Goal: Task Accomplishment & Management: Complete application form

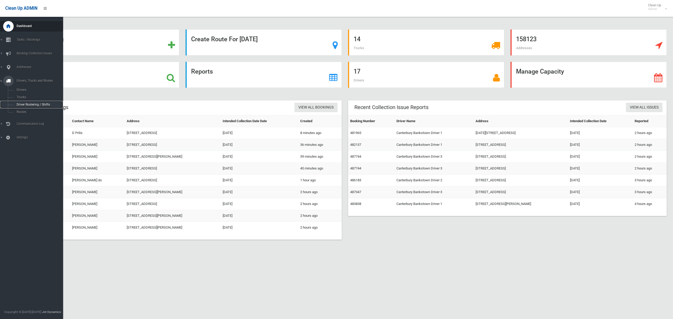
click at [26, 103] on span "Driver Rostering / Shifts" at bounding box center [37, 105] width 44 height 4
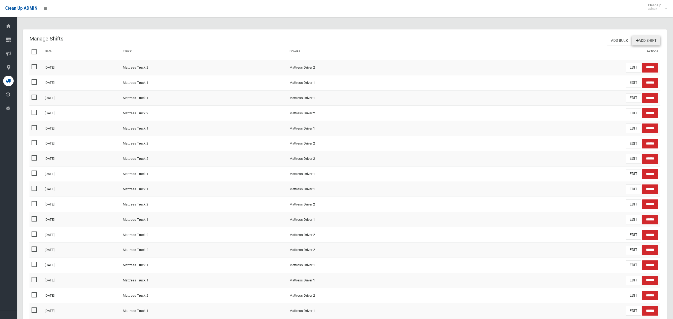
click at [645, 40] on link "Add Shift" at bounding box center [646, 41] width 29 height 10
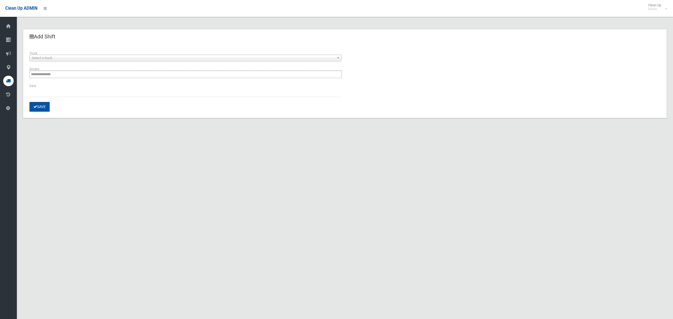
click at [33, 57] on span "Select a truck" at bounding box center [183, 58] width 303 height 6
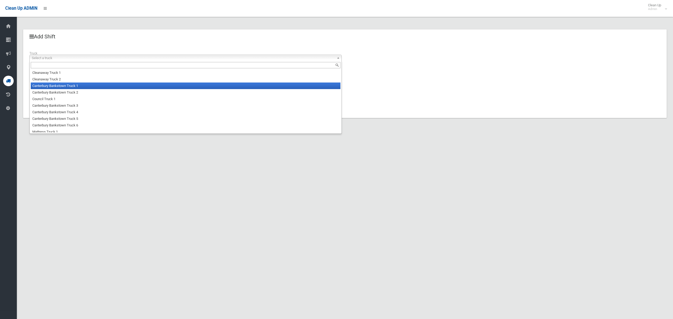
click at [45, 85] on li "Canterbury Bankstown Truck 1" at bounding box center [186, 86] width 310 height 7
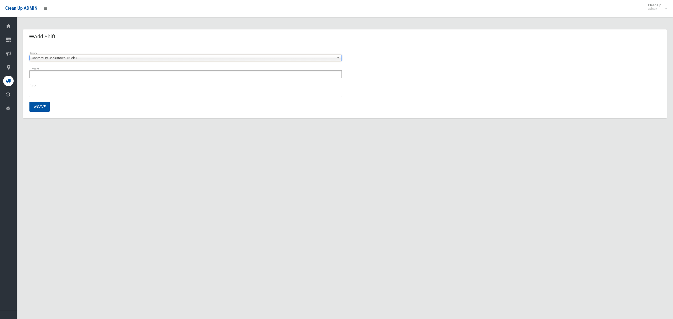
click at [54, 74] on input "text" at bounding box center [45, 74] width 28 height 7
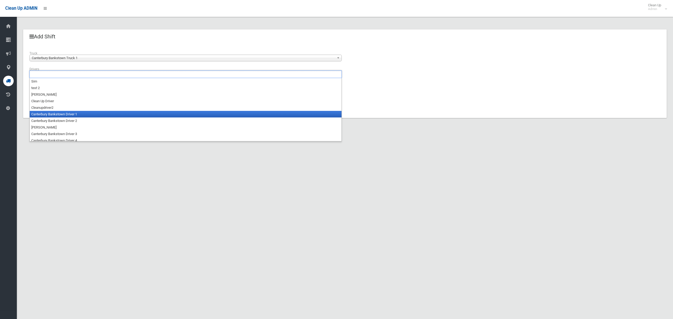
click at [58, 115] on li "Canterbury Bankstown Driver 1" at bounding box center [186, 114] width 312 height 7
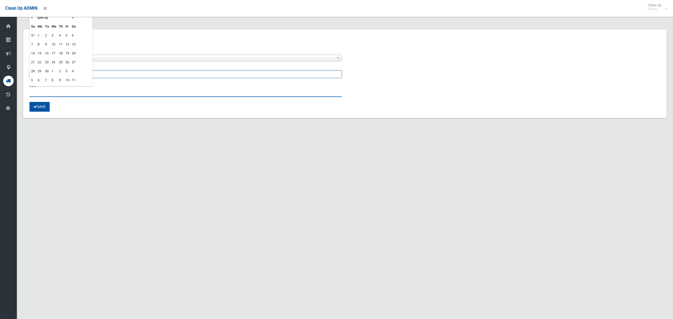
click at [38, 92] on input "text" at bounding box center [185, 92] width 312 height 10
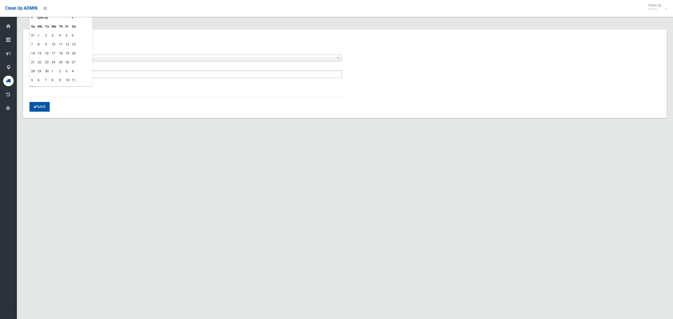
click at [40, 70] on td "29" at bounding box center [39, 71] width 7 height 9
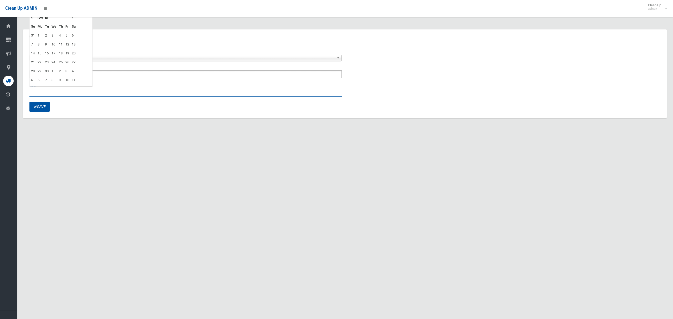
type input "**********"
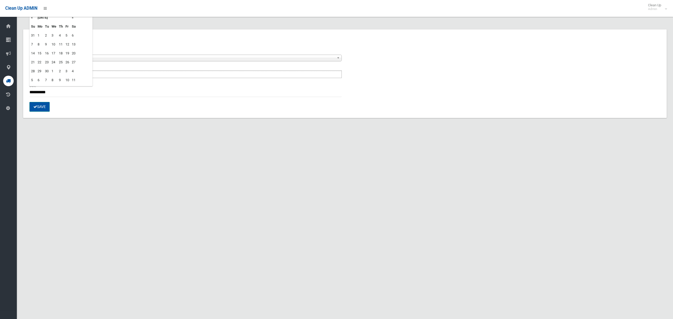
click at [44, 105] on button "Save" at bounding box center [39, 107] width 20 height 10
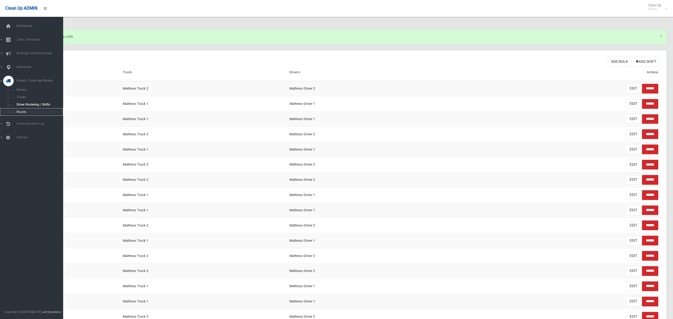
click at [27, 113] on span "Routes" at bounding box center [37, 112] width 44 height 4
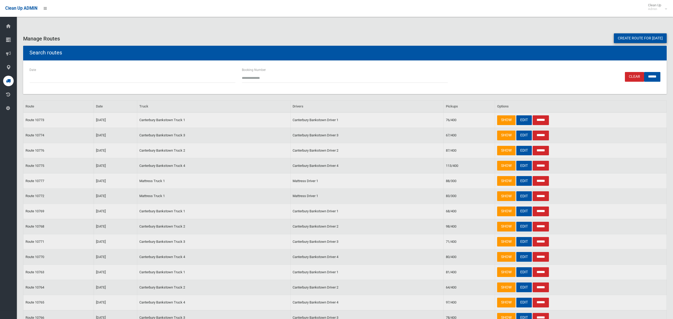
click at [643, 39] on link "Create route for tomorrow" at bounding box center [640, 38] width 53 height 10
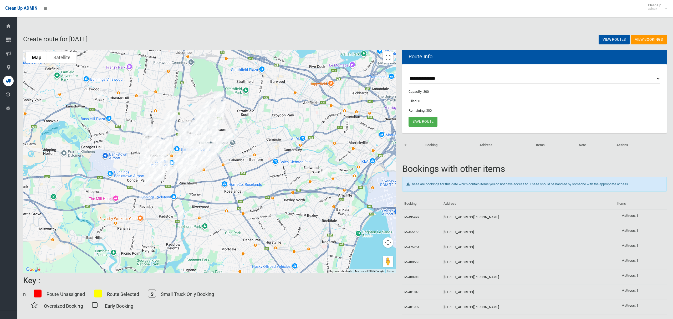
click at [426, 78] on select "**********" at bounding box center [535, 79] width 252 height 10
select select "*****"
click at [409, 74] on select "**********" at bounding box center [535, 79] width 252 height 10
click at [385, 57] on button "Toggle fullscreen view" at bounding box center [388, 57] width 11 height 11
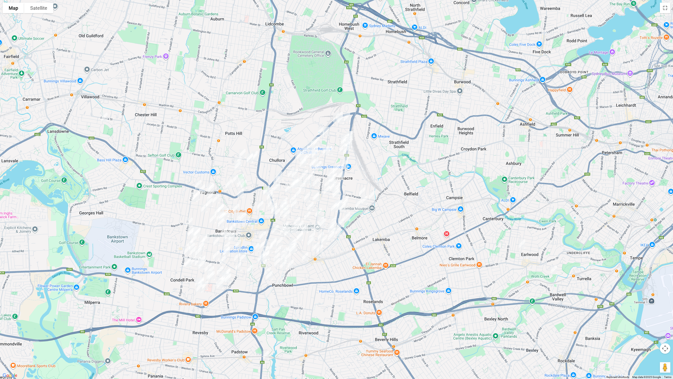
click at [341, 110] on img "8 Murray Street, GREENACRE NSW 2190" at bounding box center [339, 116] width 11 height 13
click at [333, 117] on img "1/4 Robinson Street, GREENACRE NSW 2190" at bounding box center [336, 117] width 11 height 13
click at [344, 125] on img "20 Murray Street, GREENACRE NSW 2190" at bounding box center [340, 119] width 11 height 13
click at [349, 119] on img "25 Wesley Street, GREENACRE NSW 2190" at bounding box center [347, 116] width 11 height 13
click at [319, 127] on img "103 Hume Highway, GREENACRE NSW 2190" at bounding box center [321, 130] width 11 height 13
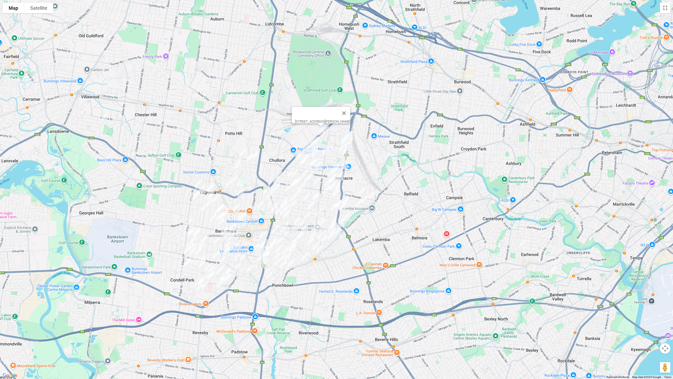
click at [326, 131] on img "17 Como Road, GREENACRE NSW 2190" at bounding box center [326, 131] width 11 height 13
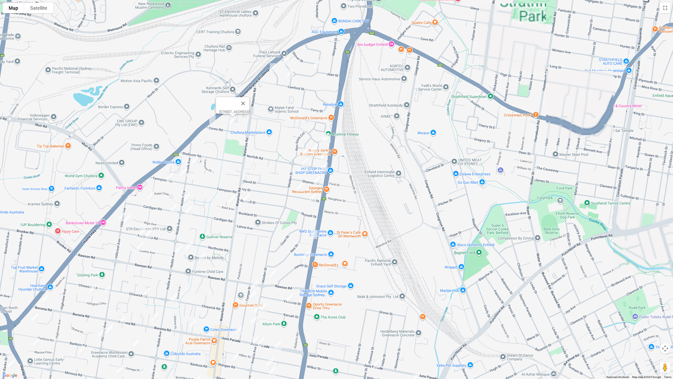
click at [319, 137] on div "[STREET_ADDRESS]" at bounding box center [336, 189] width 673 height 379
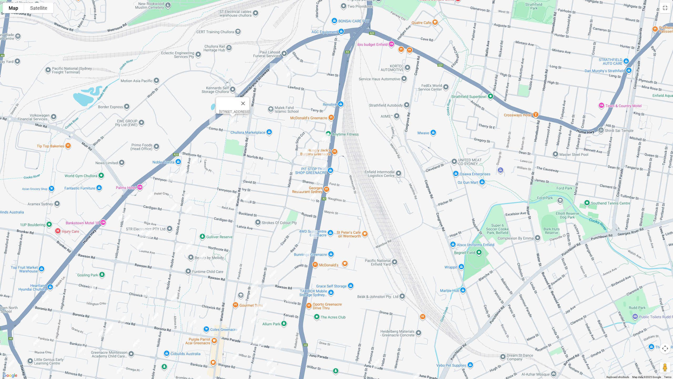
click at [321, 136] on img "3 Ironbark Grove, GREENACRE NSW 2190" at bounding box center [325, 137] width 11 height 13
click at [330, 140] on img "7 Ironbark Grove, GREENACRE NSW 2190" at bounding box center [327, 138] width 11 height 13
click at [311, 149] on img "10 Ron Scott Circuit, GREENACRE NSW 2190" at bounding box center [314, 149] width 11 height 13
click at [304, 152] on img "9 Sugarwood Grove, GREENACRE NSW 2190" at bounding box center [305, 152] width 11 height 13
drag, startPoint x: 306, startPoint y: 163, endPoint x: 309, endPoint y: 161, distance: 4.3
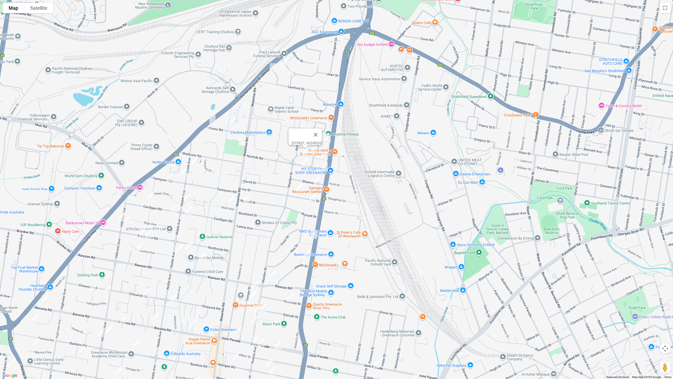
click at [305, 163] on img "54 Norfolk Road, GREENACRE NSW 2190" at bounding box center [305, 161] width 11 height 13
click at [312, 148] on img "10 Ron Scott Circuit, GREENACRE NSW 2190" at bounding box center [314, 149] width 11 height 13
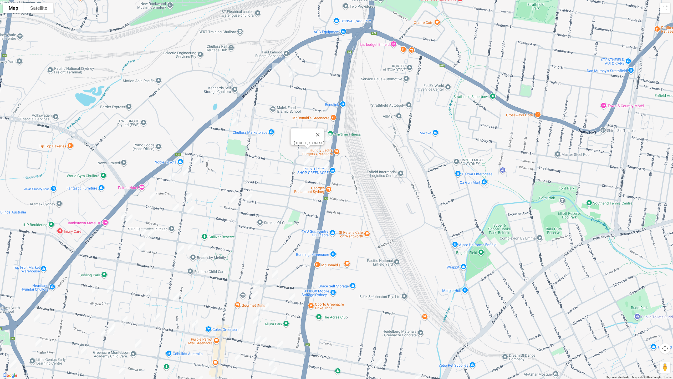
click at [316, 149] on img "10 Ron Scott Circuit, GREENACRE NSW 2190" at bounding box center [316, 149] width 11 height 13
click at [328, 155] on img "9 Callistemon Grove, GREENACRE NSW 2190" at bounding box center [326, 155] width 11 height 13
click at [308, 161] on img "54 Norfolk Road, GREENACRE NSW 2190" at bounding box center [307, 161] width 11 height 13
click at [329, 167] on img "30 Norfolk Road, GREENACRE NSW 2190" at bounding box center [327, 166] width 11 height 13
click at [319, 179] on img "3 Shannon Street, GREENACRE NSW 2190" at bounding box center [319, 180] width 11 height 13
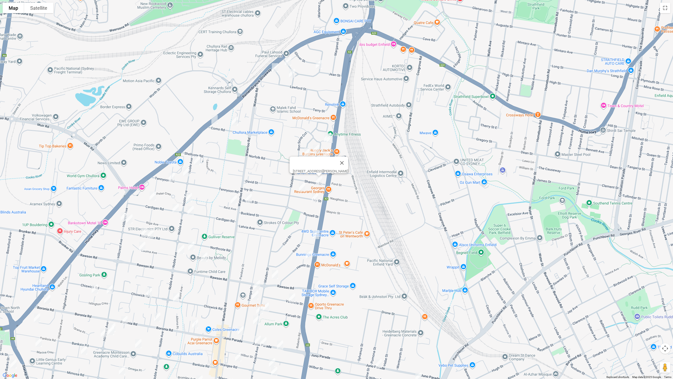
click at [302, 187] on img "18 Ivy Street, GREENACRE NSW 2190" at bounding box center [302, 186] width 11 height 13
click at [315, 198] on img "5 Ivy Street, GREENACRE NSW 2190" at bounding box center [315, 197] width 11 height 13
click at [199, 159] on img "301 Noble Avenue, GREENACRE NSW 2190" at bounding box center [197, 160] width 11 height 13
click at [186, 174] on img "288 Noble Avenue, GREENACRE NSW 2190" at bounding box center [186, 171] width 11 height 13
click at [169, 176] on img "58 Tennyson Road, GREENACRE NSW 2190" at bounding box center [171, 176] width 11 height 13
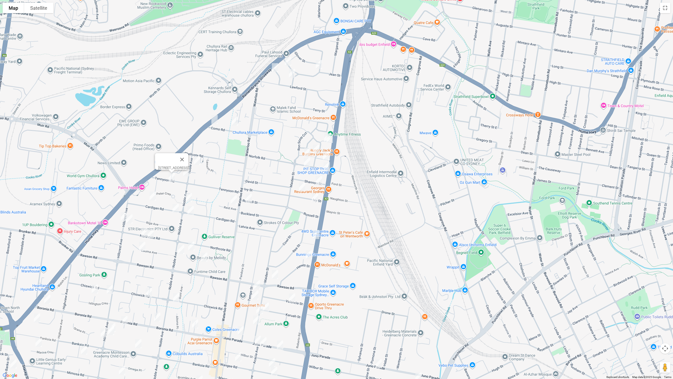
click at [154, 196] on img "79 Cardigan Road, GREENACRE NSW 2190" at bounding box center [153, 195] width 11 height 13
click at [122, 213] on img "12 Hillcrest Avenue, GREENACRE NSW 2190" at bounding box center [124, 216] width 11 height 13
click at [130, 218] on img "21 Hillcrest Avenue, GREENACRE NSW 2190" at bounding box center [129, 218] width 11 height 13
click at [143, 233] on img "76 Northcote Road, GREENACRE NSW 2190" at bounding box center [144, 232] width 11 height 13
click at [153, 235] on img "70 Northcote Road, GREENACRE NSW 2190" at bounding box center [150, 233] width 11 height 13
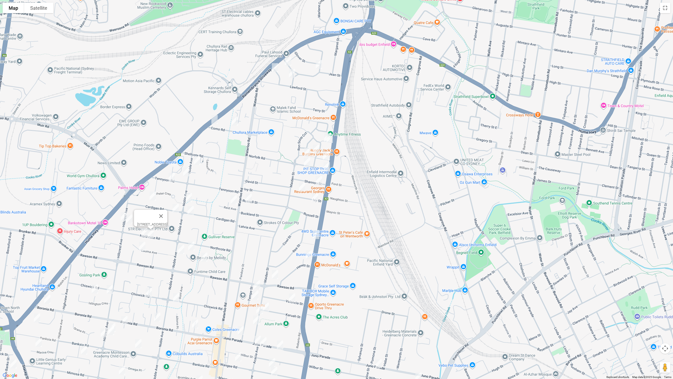
click at [141, 243] on img "15 Lauma Avenue, GREENACRE NSW 2190" at bounding box center [142, 246] width 11 height 13
drag, startPoint x: 188, startPoint y: 196, endPoint x: 175, endPoint y: 205, distance: 15.6
click at [188, 196] on img "267A Noble Avenue, GREENACRE NSW 2190" at bounding box center [189, 197] width 11 height 13
click at [175, 208] on img "60 Cardigan Road, GREENACRE NSW 2190" at bounding box center [175, 208] width 11 height 13
click at [191, 210] on img "48 Cardigan Road, GREENACRE NSW 2190" at bounding box center [190, 210] width 11 height 13
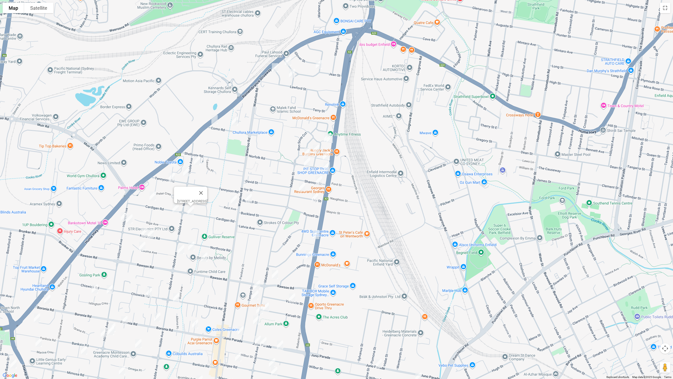
click at [234, 204] on img "1 Beryl Place, GREENACRE NSW 2190" at bounding box center [234, 199] width 11 height 13
click at [249, 199] on img "1 Russell Street, GREENACRE NSW 2190" at bounding box center [249, 197] width 11 height 13
click at [189, 197] on img "267A Noble Avenue, GREENACRE NSW 2190" at bounding box center [189, 197] width 11 height 13
click at [316, 235] on img "140 Roberts Road, GREENACRE NSW 2190" at bounding box center [316, 234] width 11 height 13
click at [309, 255] on img "6 Wolli Place, GREENACRE NSW 2190" at bounding box center [309, 254] width 11 height 13
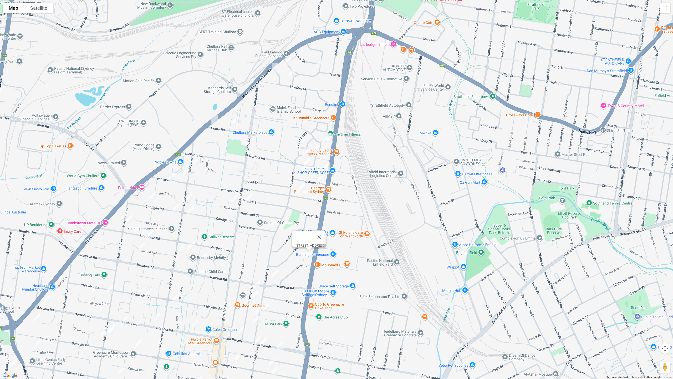
click at [191, 246] on img "1/6 Merrett Crescent, GREENACRE NSW 2190" at bounding box center [191, 245] width 11 height 13
click at [183, 248] on img "215 Noble Avenue, GREENACRE NSW 2190" at bounding box center [181, 249] width 11 height 13
click at [207, 256] on img "3A Illawong Crescent, GREENACRE NSW 2190" at bounding box center [204, 256] width 11 height 13
click at [275, 276] on img "22D Rawson Road, GREENACRE NSW 2190" at bounding box center [275, 274] width 11 height 13
click at [258, 283] on img "59A Tempe Street, GREENACRE NSW 2190" at bounding box center [257, 284] width 11 height 13
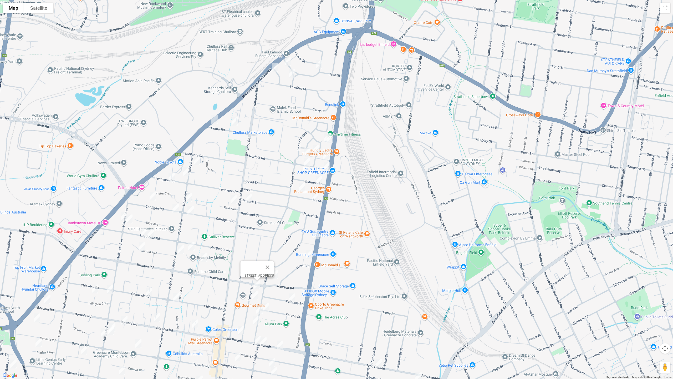
click at [257, 296] on img "69 Tempe Street, GREENACRE NSW 2190" at bounding box center [255, 294] width 11 height 13
click at [292, 298] on img "11 Valencia Street, GREENACRE NSW 2190" at bounding box center [292, 297] width 11 height 13
click at [265, 307] on img "33 Karuah Street, GREENACRE NSW 2190" at bounding box center [266, 306] width 11 height 13
click at [259, 309] on img "124A Maiden Street, GREENACRE NSW 2190" at bounding box center [259, 309] width 11 height 13
click at [256, 319] on img "134 Maiden Street, GREENACRE NSW 2190" at bounding box center [256, 319] width 11 height 13
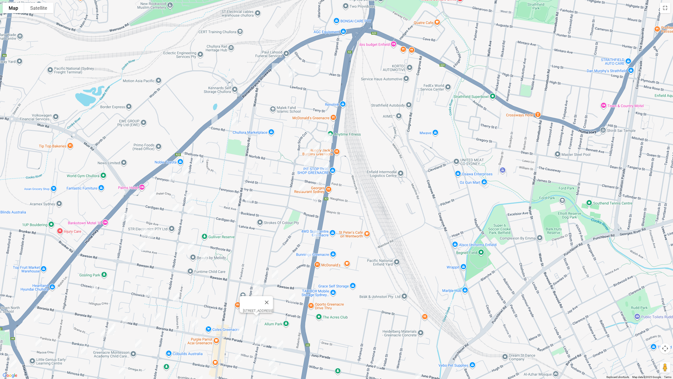
drag, startPoint x: 278, startPoint y: 324, endPoint x: 315, endPoint y: 231, distance: 99.4
click at [316, 231] on div "[STREET_ADDRESS]" at bounding box center [336, 189] width 673 height 379
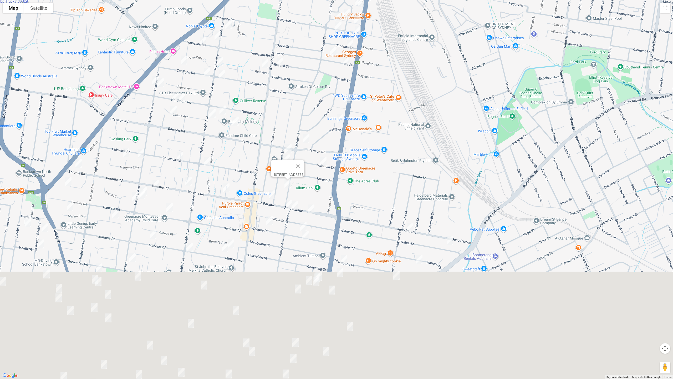
drag, startPoint x: 295, startPoint y: 234, endPoint x: 327, endPoint y: 96, distance: 141.5
click at [327, 96] on div "[STREET_ADDRESS]" at bounding box center [336, 189] width 673 height 379
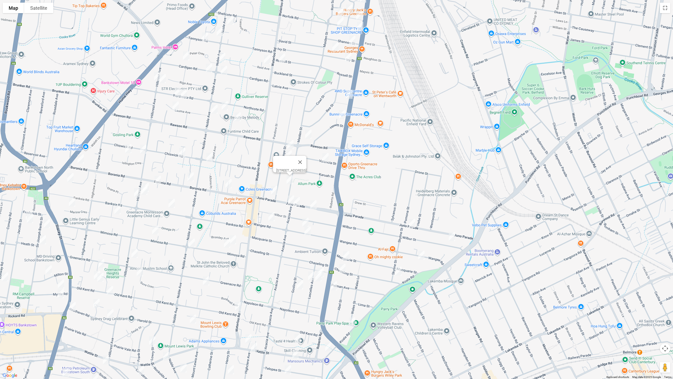
click at [129, 150] on img "3 Belford Place, GREENACRE NSW 2190" at bounding box center [128, 148] width 11 height 13
click at [145, 149] on img "48 Hillcrest Avenue, GREENACRE NSW 2190" at bounding box center [143, 149] width 11 height 13
click at [181, 152] on img "72 Chiswick Road, GREENACRE NSW 2190" at bounding box center [182, 152] width 11 height 13
click at [210, 156] on img "42 Chiswick Road, GREENACRE NSW 2190" at bounding box center [209, 157] width 11 height 13
click at [78, 161] on img "183 Boronia Road, GREENACRE NSW 2190" at bounding box center [80, 158] width 11 height 13
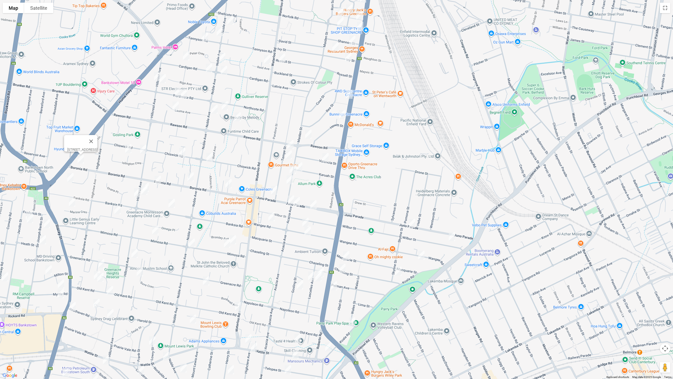
click at [70, 176] on img "19A ODonnell Avenue, GREENACRE NSW 2190" at bounding box center [70, 177] width 11 height 13
click at [158, 180] on img "106 Boronia Road, GREENACRE NSW 2190" at bounding box center [158, 180] width 11 height 13
click at [189, 177] on img "73 Boronia Road, GREENACRE NSW 2190" at bounding box center [190, 176] width 11 height 13
click at [231, 183] on img "31 Boronia Road, GREENACRE NSW 2190" at bounding box center [228, 183] width 11 height 13
click at [274, 190] on img "223 Juno Parade, GREENACRE NSW 2190" at bounding box center [274, 190] width 11 height 13
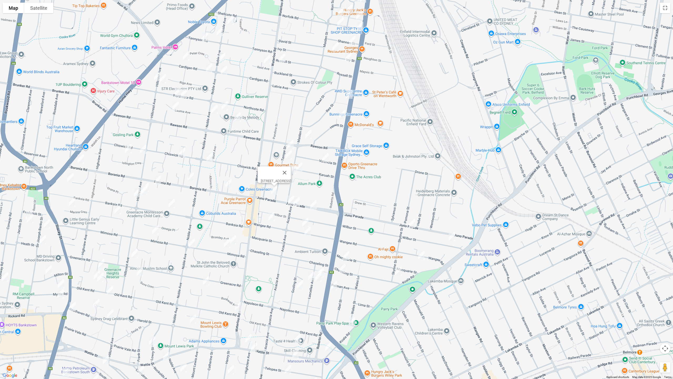
click at [290, 200] on img "176 Juno Parade, GREENACRE NSW 2190" at bounding box center [291, 199] width 11 height 13
click at [299, 205] on img "172A Juno Parade, GREENACRE NSW 2190" at bounding box center [297, 201] width 11 height 13
click at [314, 203] on img "156 Juno Parade, GREENACRE NSW 2190" at bounding box center [313, 204] width 11 height 13
click at [307, 220] on img "229 Wangee Road, GREENACRE NSW 2190" at bounding box center [305, 222] width 11 height 13
click at [309, 233] on img "238A Wangee Road, GREENACRE NSW 2190" at bounding box center [307, 230] width 11 height 13
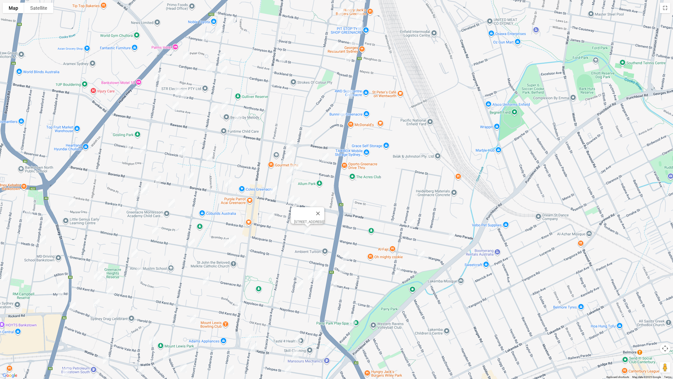
click at [412, 223] on img "66 Juno Parade, GREENACRE NSW 2190" at bounding box center [412, 223] width 11 height 13
click at [450, 237] on img "16 Wilbur Street, GREENACRE NSW 2190" at bounding box center [452, 236] width 11 height 13
click at [421, 255] on img "132 Wangee Road, GREENACRE NSW 2190" at bounding box center [421, 255] width 11 height 13
click at [400, 270] on img "5 Skyline Street, GREENACRE NSW 2190" at bounding box center [398, 270] width 11 height 13
click at [346, 257] on img "48 Macquarie Street, GREENACRE NSW 2190" at bounding box center [346, 255] width 11 height 13
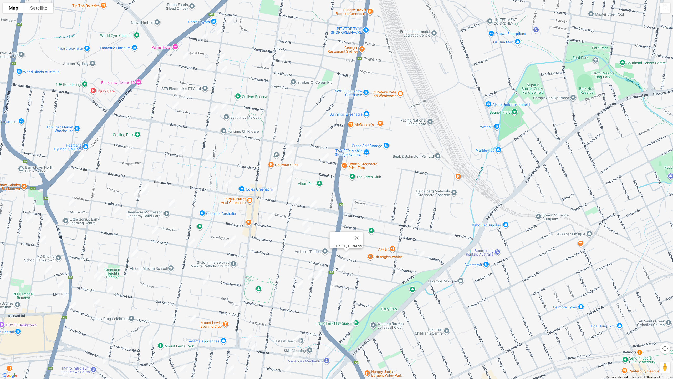
click at [343, 270] on img "52 Chaseling Street, GREENACRE NSW 2190" at bounding box center [342, 268] width 11 height 13
click at [335, 284] on img "295 Roberts Road, GREENACRE NSW 2190" at bounding box center [334, 285] width 11 height 13
click at [351, 319] on img "4 Plasto Street, GREENACRE NSW 2190" at bounding box center [352, 321] width 11 height 13
click at [325, 271] on img "1/35 Lascelles Avenue, GREENACRE NSW 2190" at bounding box center [321, 272] width 11 height 13
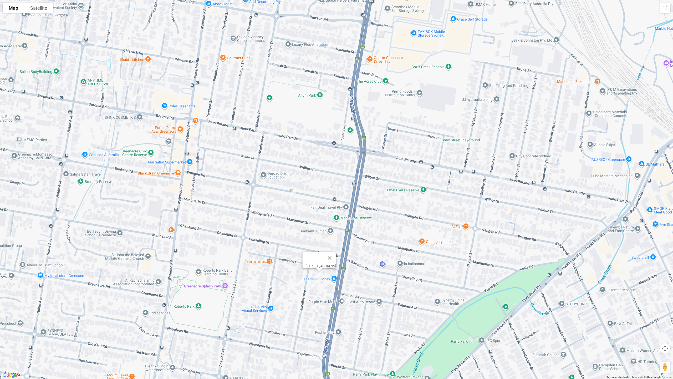
click at [313, 272] on img "33 Lascelles Avenue, GREENACRE NSW 2190" at bounding box center [315, 277] width 11 height 13
click at [313, 285] on img "29 Lascelles Avenue, GREENACRE NSW 2190" at bounding box center [314, 284] width 11 height 13
click at [301, 285] on img "26A Lascelles Avenue, GREENACRE NSW 2190" at bounding box center [300, 282] width 11 height 13
click at [279, 300] on img "15 Gosling Street, GREENACRE NSW 2190" at bounding box center [277, 300] width 11 height 13
click at [220, 164] on img "1/255 Wangee Road, GREENACRE NSW 2190" at bounding box center [221, 163] width 11 height 13
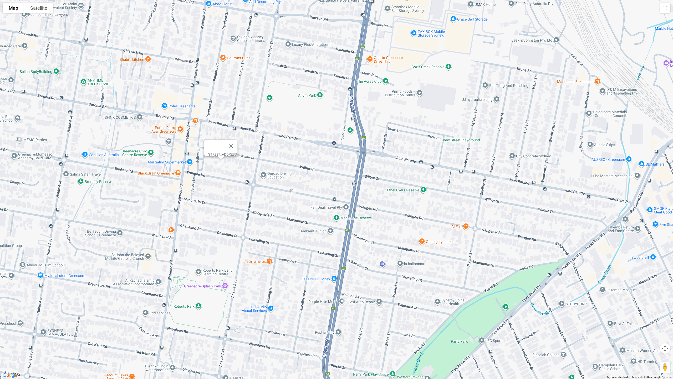
click at [146, 211] on img "13 Mimosa Road, GREENACRE NSW 2190" at bounding box center [144, 209] width 11 height 13
click at [131, 218] on img "21 Mimosa Road, GREENACRE NSW 2190" at bounding box center [132, 217] width 11 height 13
click at [60, 219] on img "107 Noble Avenue, GREENACRE NSW 2190" at bounding box center [61, 216] width 11 height 13
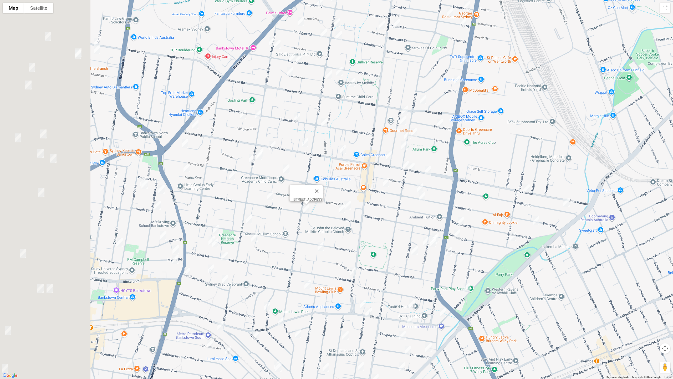
drag, startPoint x: 92, startPoint y: 241, endPoint x: 320, endPoint y: 220, distance: 229.3
click at [320, 225] on div "[STREET_ADDRESS]" at bounding box center [336, 189] width 673 height 379
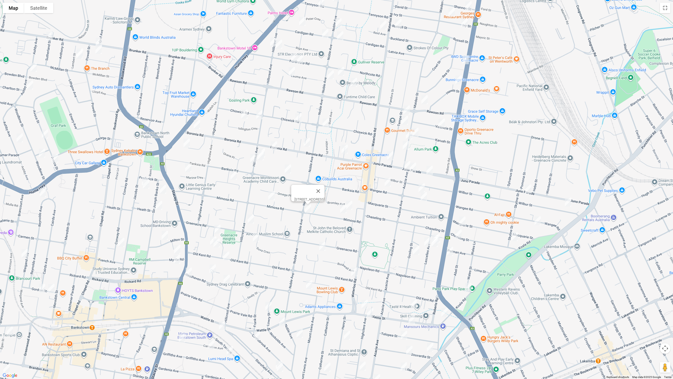
click at [264, 146] on div "[STREET_ADDRESS]" at bounding box center [336, 189] width 673 height 379
click at [266, 147] on img "97 Hillcrest Avenue, GREENACRE NSW 2190" at bounding box center [262, 152] width 11 height 13
click at [261, 156] on img "101 Hillcrest Avenue, GREENACRE NSW 2190" at bounding box center [260, 155] width 11 height 13
click at [288, 169] on img "71 Banksia Road, GREENACRE NSW 2190" at bounding box center [288, 168] width 11 height 13
click at [253, 162] on img "86 Hillcrest Avenue, GREENACRE NSW 2190" at bounding box center [253, 158] width 11 height 13
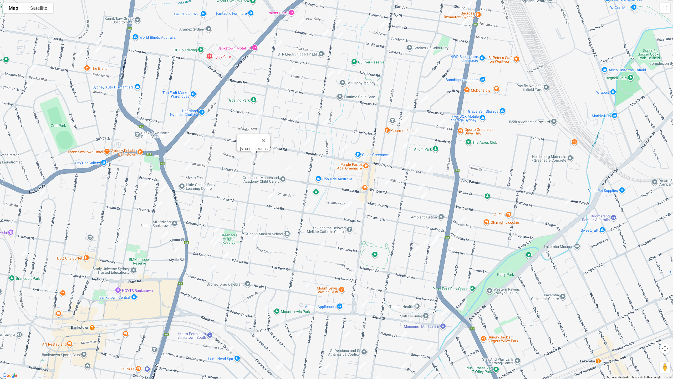
click at [234, 176] on img "3 Stiller Place, GREENACRE NSW 2190" at bounding box center [234, 175] width 11 height 13
click at [188, 170] on img "15 Marina Crescent, GREENACRE NSW 2190" at bounding box center [188, 167] width 11 height 13
click at [273, 195] on img "91A Mimosa Road, GREENACRE NSW 2190" at bounding box center [271, 195] width 11 height 13
click at [249, 218] on img "143A Hillcrest Avenue, GREENACRE NSW 2190" at bounding box center [251, 218] width 11 height 13
drag, startPoint x: 256, startPoint y: 237, endPoint x: 249, endPoint y: 237, distance: 6.8
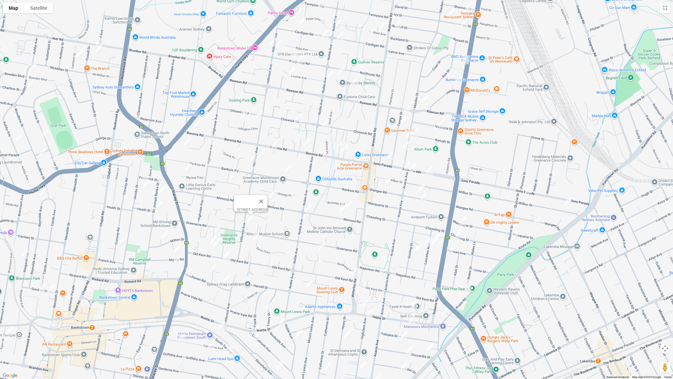
click at [255, 237] on img "34 Suva Crescent, GREENACRE NSW 2190" at bounding box center [256, 237] width 11 height 13
click at [214, 224] on img "2/136 Greenacre Road, GREENACRE NSW 2190" at bounding box center [217, 229] width 11 height 13
click at [209, 236] on img "209 Old Kent Road, GREENACRE NSW 2190" at bounding box center [213, 240] width 11 height 13
click at [219, 243] on img "205 Old Kent Road, GREENACRE NSW 2190" at bounding box center [216, 242] width 11 height 13
click at [226, 253] on img "202 Old Kent Road, GREENACRE NSW 2190" at bounding box center [226, 255] width 11 height 13
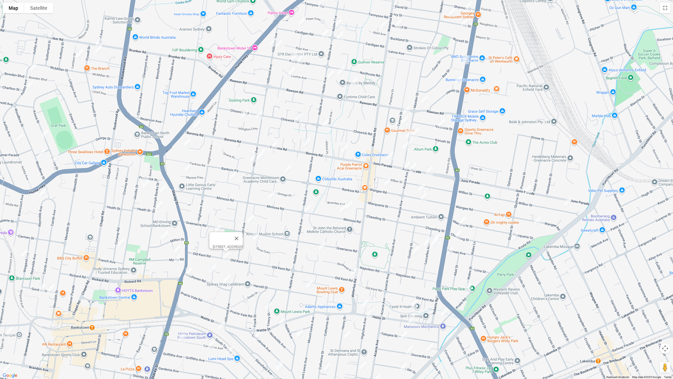
click at [320, 247] on img "30 Greenacre Road, GREENACRE NSW 2190" at bounding box center [322, 246] width 11 height 13
drag, startPoint x: 359, startPoint y: 272, endPoint x: 356, endPoint y: 271, distance: 3.3
click at [358, 272] on img "36 Waterloo Road, GREENACRE NSW 2190" at bounding box center [354, 271] width 11 height 13
click at [356, 273] on img "36 Waterloo Road, GREENACRE NSW 2190" at bounding box center [354, 271] width 11 height 13
click at [366, 303] on img "73A Wattle Street, PUNCHBOWL NSW 2196" at bounding box center [365, 303] width 11 height 13
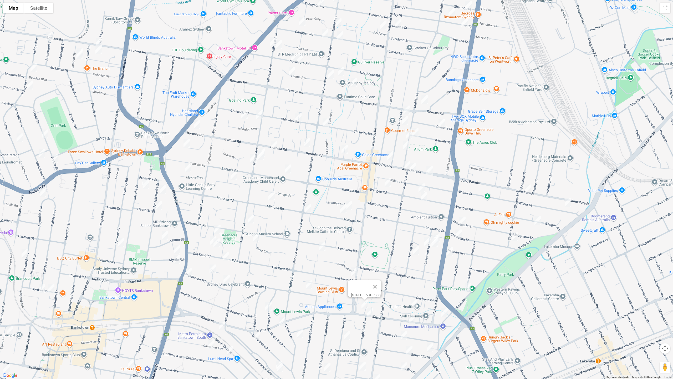
click at [371, 312] on img "66 Wattle Street, PUNCHBOWL NSW 2196" at bounding box center [370, 312] width 11 height 13
click at [416, 304] on img "18 Bettina Court, GREENACRE NSW 2190" at bounding box center [414, 303] width 11 height 13
click at [444, 314] on img "48 Koala Road, GREENACRE NSW 2190" at bounding box center [445, 312] width 11 height 13
click at [412, 319] on img "28 Wattle Street, PUNCHBOWL NSW 2196" at bounding box center [412, 319] width 11 height 13
click at [310, 283] on img "20 Cooeeyana Parade, MOUNT LEWIS NSW 2190" at bounding box center [309, 284] width 11 height 13
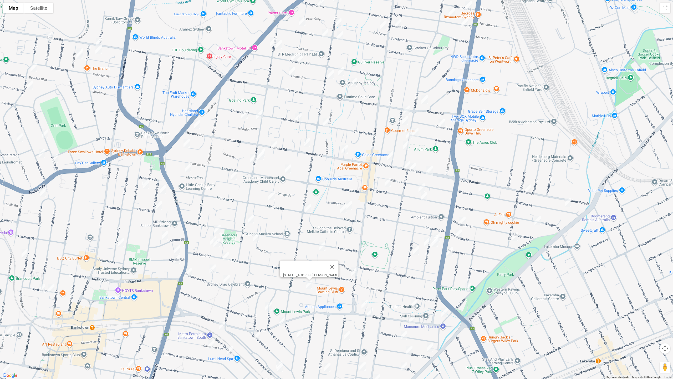
click at [215, 269] on img "5 Hillview Avenue, BANKSTOWN NSW 2200" at bounding box center [213, 268] width 11 height 13
click at [188, 271] on img "303 Stacey Street, BANKSTOWN NSW 2200" at bounding box center [189, 271] width 11 height 13
click at [228, 280] on img "32 Resthaven Road, BANKSTOWN NSW 2200" at bounding box center [226, 278] width 11 height 13
click at [270, 306] on img "20 Lowry Street, MOUNT LEWIS NSW 2190" at bounding box center [268, 306] width 11 height 13
click at [284, 319] on img "132 Wattle Street, PUNCHBOWL NSW 2196" at bounding box center [282, 321] width 11 height 13
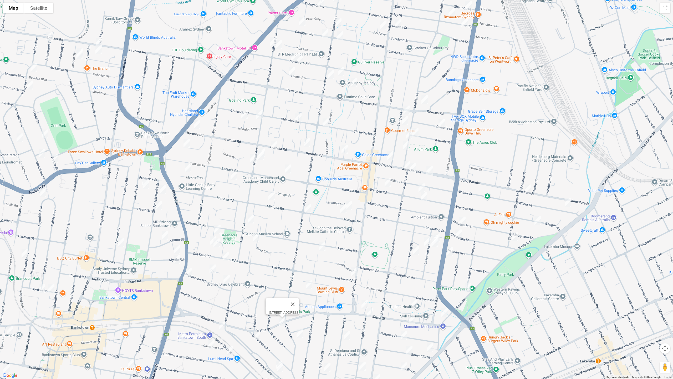
click at [299, 319] on img "35 Noble Avenue, PUNCHBOWL NSW 2196" at bounding box center [300, 333] width 11 height 13
click at [348, 319] on img "69 Henry Street, PUNCHBOWL NSW 2196" at bounding box center [347, 335] width 11 height 13
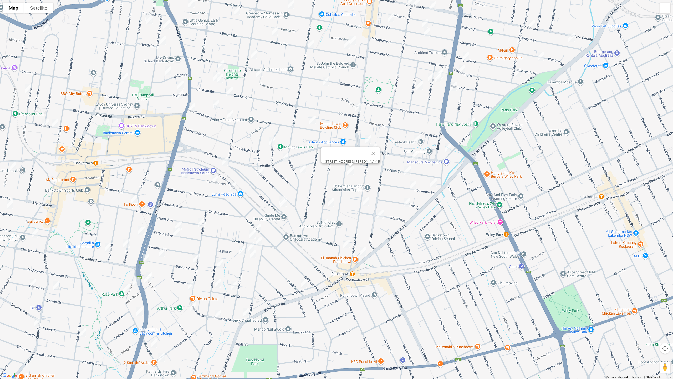
drag, startPoint x: 285, startPoint y: 279, endPoint x: 289, endPoint y: 114, distance: 165.2
click at [289, 114] on div "[STREET_ADDRESS][PERSON_NAME]" at bounding box center [336, 189] width 673 height 379
click at [410, 172] on img "1/34 Telopea Street, PUNCHBOWL NSW 2196" at bounding box center [407, 170] width 11 height 13
click at [433, 182] on img "9 Bouvardia Street, PUNCHBOWL NSW 2196" at bounding box center [433, 182] width 11 height 13
click at [412, 186] on img "2/22 Bouvardia Street, PUNCHBOWL NSW 2196" at bounding box center [413, 185] width 11 height 13
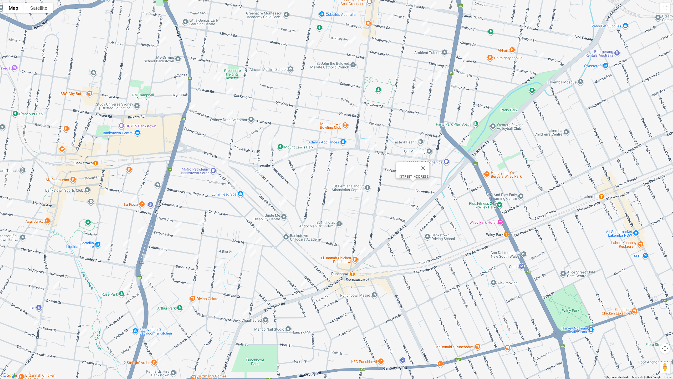
drag, startPoint x: 407, startPoint y: 202, endPoint x: 394, endPoint y: 205, distance: 13.5
click at [407, 203] on img "10 Lilac Street, PUNCHBOWL NSW 2196" at bounding box center [407, 202] width 11 height 13
click at [367, 202] on img "97 Highclere Avenue, PUNCHBOWL NSW 2196" at bounding box center [366, 201] width 11 height 13
click at [382, 214] on img "25 Acacia Avenue, PUNCHBOWL NSW 2196" at bounding box center [380, 214] width 11 height 13
click at [330, 203] on img "31 Catherine Street, PUNCHBOWL NSW 2196" at bounding box center [331, 202] width 11 height 13
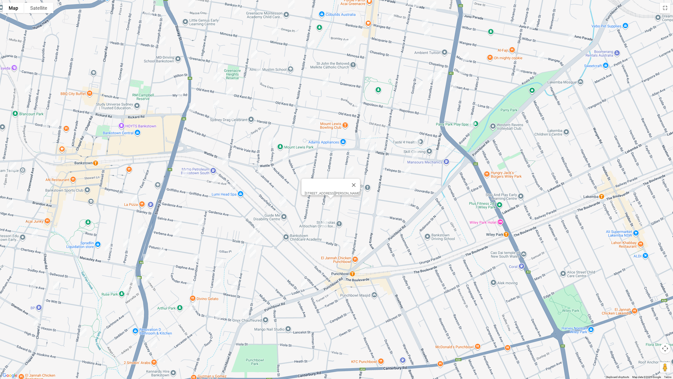
click at [261, 170] on img "74 Carrisbrook Avenue, PUNCHBOWL NSW 2196" at bounding box center [260, 171] width 11 height 13
click at [227, 166] on img "1 Stansfield Avenue, BANKSTOWN NSW 2200" at bounding box center [225, 160] width 11 height 13
click at [279, 195] on img "70 Stansfield Avenue, BANKSTOWN NSW 2200" at bounding box center [282, 200] width 11 height 13
click at [285, 205] on img "72 Stansfield Avenue, BANKSTOWN NSW 2200" at bounding box center [283, 202] width 11 height 13
click at [325, 223] on img "7 Catherine Street, PUNCHBOWL NSW 2196" at bounding box center [325, 222] width 11 height 13
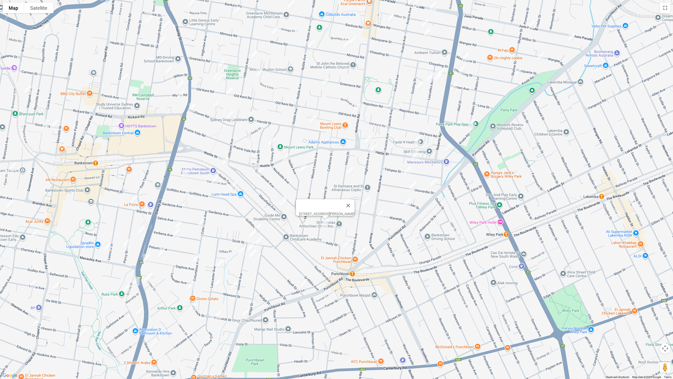
click at [347, 244] on img "29 Kelly Street, PUNCHBOWL NSW 2196" at bounding box center [346, 243] width 11 height 13
click at [364, 250] on img "691 Punchbowl Road, PUNCHBOWL NSW 2196" at bounding box center [363, 250] width 11 height 13
click at [214, 179] on img "20A Carnation Avenue, BANKSTOWN NSW 2200" at bounding box center [215, 179] width 11 height 13
drag, startPoint x: 235, startPoint y: 188, endPoint x: 230, endPoint y: 189, distance: 4.6
click at [235, 188] on img "140A South Terrace, BANKSTOWN NSW 2200" at bounding box center [233, 185] width 11 height 13
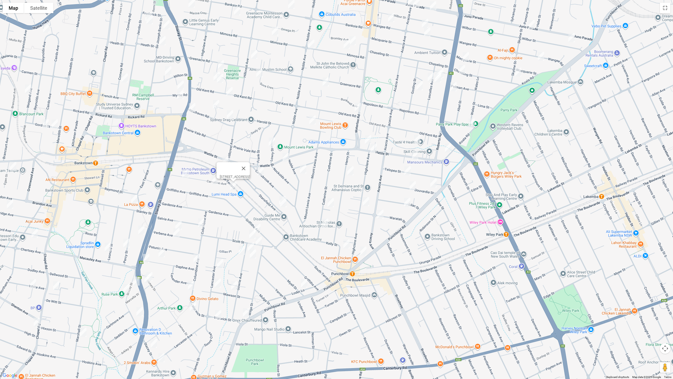
click at [185, 176] on img "50 Carnation Avenue, BANKSTOWN NSW 2200" at bounding box center [185, 173] width 11 height 13
click at [258, 228] on img "5/15a Scott Street, PUNCHBOWL NSW 2196" at bounding box center [257, 228] width 11 height 13
click at [252, 230] on img "1/19 Scott Street, PUNCHBOWL NSW 2196" at bounding box center [252, 234] width 11 height 13
click at [261, 242] on img "6A Scott Street, PUNCHBOWL NSW 2196" at bounding box center [259, 240] width 11 height 13
click at [248, 243] on img "4 Gowrie Avenue, PUNCHBOWL NSW 2196" at bounding box center [251, 246] width 11 height 13
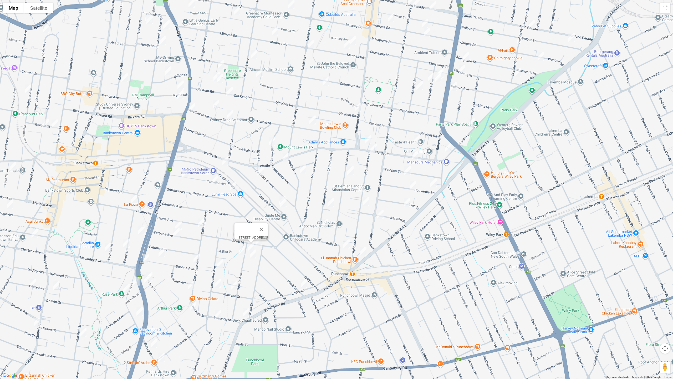
click at [257, 255] on img "2/10A Gowrie Avenue, PUNCHBOWL NSW 2196" at bounding box center [253, 253] width 11 height 13
click at [306, 283] on img "1 Myall Street, PUNCHBOWL NSW 2196" at bounding box center [304, 282] width 11 height 13
click at [242, 250] on img "5 Gowrie Avenue, PUNCHBOWL NSW 2196" at bounding box center [242, 250] width 11 height 13
click at [256, 256] on img "2/10A Gowrie Avenue, PUNCHBOWL NSW 2196" at bounding box center [253, 253] width 11 height 13
click at [233, 286] on img "45 Gowrie Avenue, PUNCHBOWL NSW 2196" at bounding box center [234, 285] width 11 height 13
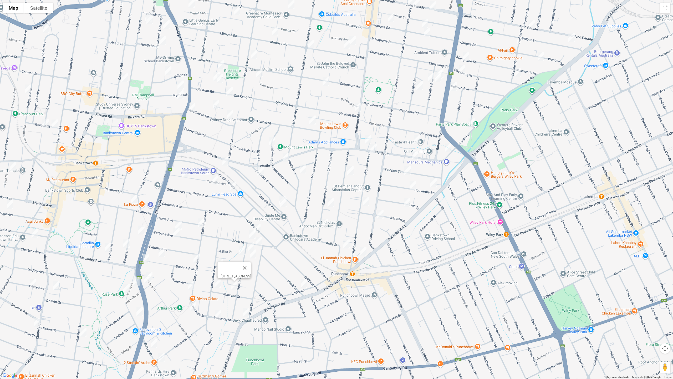
click at [247, 311] on img "883 Punchbowl Road, PUNCHBOWL NSW 2196" at bounding box center [246, 312] width 11 height 13
click at [201, 225] on img "3 Columbine Avenue, BANKSTOWN NSW 2200" at bounding box center [201, 222] width 11 height 13
click at [181, 221] on img "19 Verbena Avenue, BANKSTOWN NSW 2200" at bounding box center [178, 225] width 11 height 13
click at [175, 233] on img "1/20 Verbena Avenue, BANKSTOWN NSW 2200" at bounding box center [176, 232] width 11 height 13
click at [161, 254] on img "33 Daphne Avenue, BANKSTOWN NSW 2200" at bounding box center [162, 252] width 11 height 13
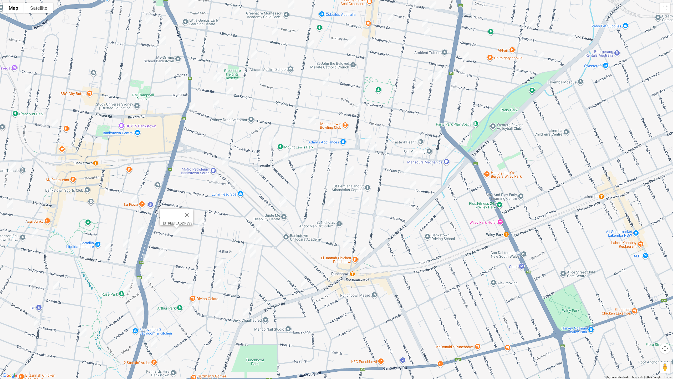
click at [145, 257] on img "40 Daphne Avenue, BANKSTOWN NSW 2200" at bounding box center [146, 258] width 11 height 13
click at [163, 256] on img "33 Daphne Avenue, BANKSTOWN NSW 2200" at bounding box center [162, 252] width 11 height 13
click at [196, 261] on img "33 Columbine Avenue, BANKSTOWN NSW 2200" at bounding box center [196, 257] width 11 height 13
click at [220, 266] on img "30 Lancaster Avenue, PUNCHBOWL NSW 2196" at bounding box center [220, 263] width 11 height 13
click at [189, 285] on img "55 Columbine Avenue, PUNCHBOWL NSW 2196" at bounding box center [191, 285] width 11 height 13
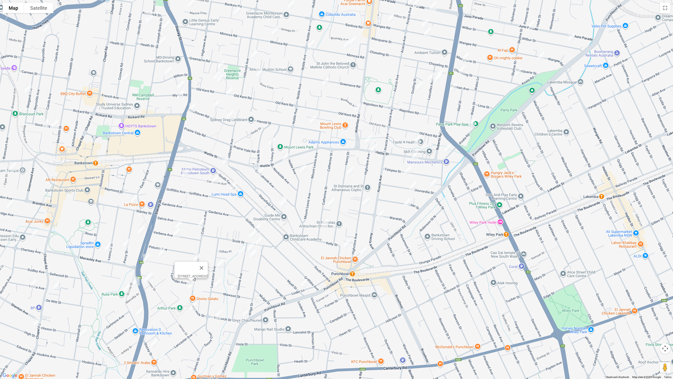
click at [217, 286] on img "15 Mawson Street, PUNCHBOWL NSW 2196" at bounding box center [218, 282] width 11 height 13
drag, startPoint x: 193, startPoint y: 305, endPoint x: 202, endPoint y: 306, distance: 8.5
click at [193, 305] on img "48 Warwick Street, PUNCHBOWL NSW 2196" at bounding box center [193, 306] width 11 height 13
click at [220, 314] on img "24 Warwick Street, PUNCHBOWL NSW 2196" at bounding box center [218, 314] width 11 height 13
click at [154, 273] on img "110 James Street, PUNCHBOWL NSW 2196" at bounding box center [149, 276] width 11 height 13
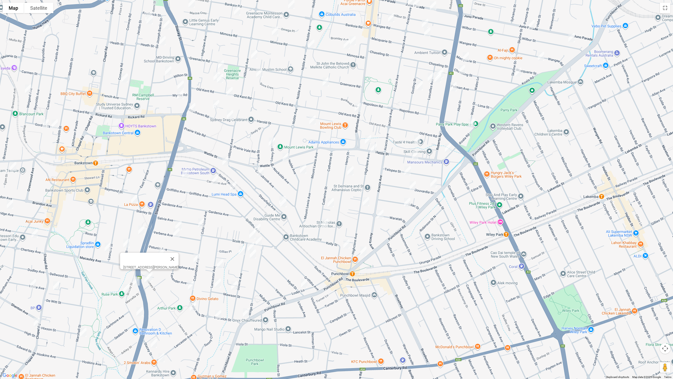
click at [146, 279] on img "1 Marcella Street, PUNCHBOWL NSW 2196" at bounding box center [147, 278] width 11 height 13
drag, startPoint x: 161, startPoint y: 320, endPoint x: 191, endPoint y: 272, distance: 56.6
click at [200, 247] on div "[STREET_ADDRESS][PERSON_NAME]" at bounding box center [336, 189] width 673 height 379
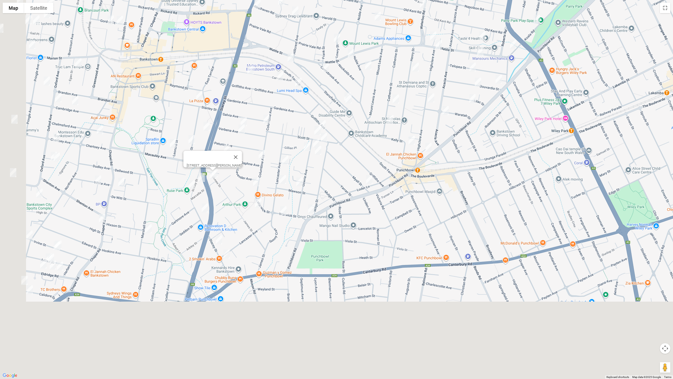
drag, startPoint x: 205, startPoint y: 235, endPoint x: 228, endPoint y: 203, distance: 39.7
click at [228, 203] on div "[STREET_ADDRESS][PERSON_NAME]" at bounding box center [336, 189] width 673 height 379
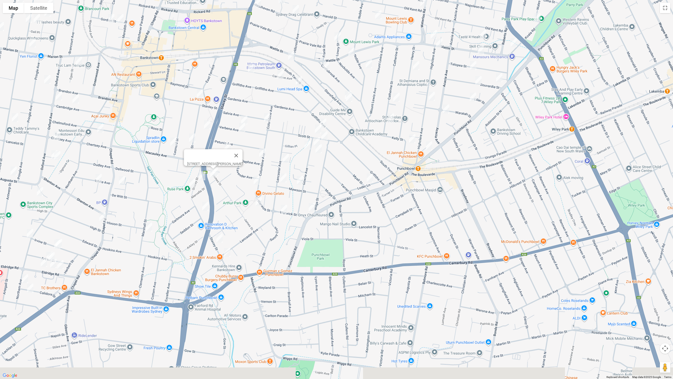
click at [217, 236] on img "23 Stacey Street, BANKSTOWN NSW 2200" at bounding box center [219, 237] width 11 height 13
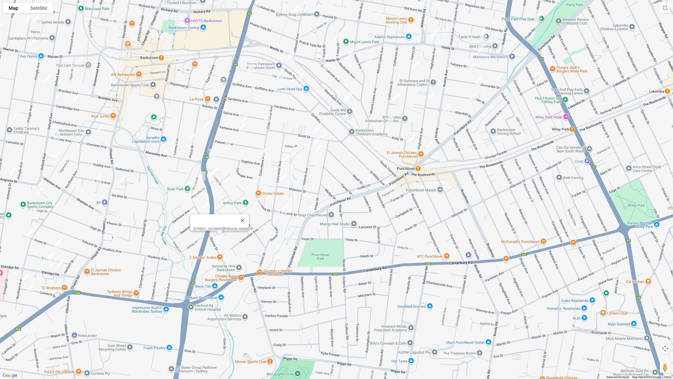
click at [228, 253] on img "118 Lancaster Avenue, PUNCHBOWL NSW 2196" at bounding box center [227, 252] width 11 height 13
click at [207, 123] on img "154A Stacey Street, BANKSTOWN NSW 2200" at bounding box center [207, 124] width 11 height 13
click at [190, 140] on img "41 Percy Street, BANKSTOWN NSW 2200" at bounding box center [192, 137] width 11 height 13
click at [174, 143] on img "8/45 Leonard Street, BANKSTOWN NSW 2200" at bounding box center [173, 141] width 11 height 13
click at [201, 179] on img "97 Stacey Street, BANKSTOWN NSW 2200" at bounding box center [202, 175] width 11 height 13
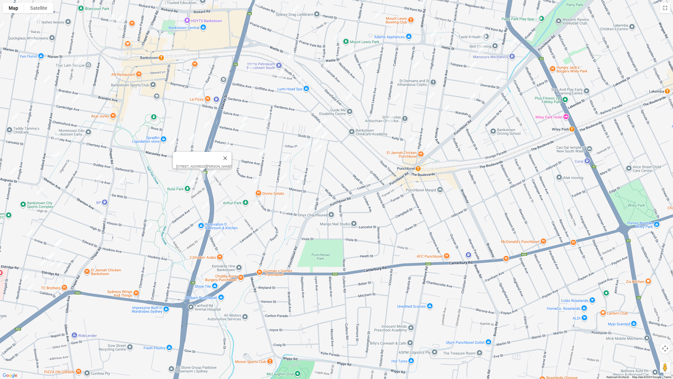
click at [191, 185] on img "90 Stacey Street, BANKSTOWN NSW 2200" at bounding box center [192, 182] width 11 height 13
drag, startPoint x: 205, startPoint y: 208, endPoint x: 207, endPoint y: 164, distance: 44.0
click at [205, 208] on img "61 Stacey Street, BANKSTOWN NSW 2200" at bounding box center [205, 206] width 11 height 13
click at [200, 89] on img "17 Stanley Street, BANKSTOWN NSW 2200" at bounding box center [200, 93] width 11 height 13
click at [200, 93] on img "17 Stanley Street, BANKSTOWN NSW 2200" at bounding box center [200, 93] width 11 height 13
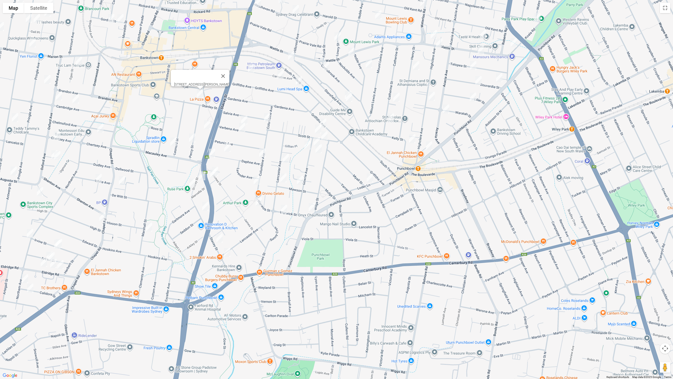
click at [149, 230] on img "3/64 Marshall Street, BANKSTOWN NSW 2200" at bounding box center [149, 226] width 11 height 13
drag, startPoint x: 129, startPoint y: 248, endPoint x: 193, endPoint y: 278, distance: 70.1
click at [193, 278] on div "[STREET_ADDRESS][PERSON_NAME]" at bounding box center [336, 189] width 673 height 379
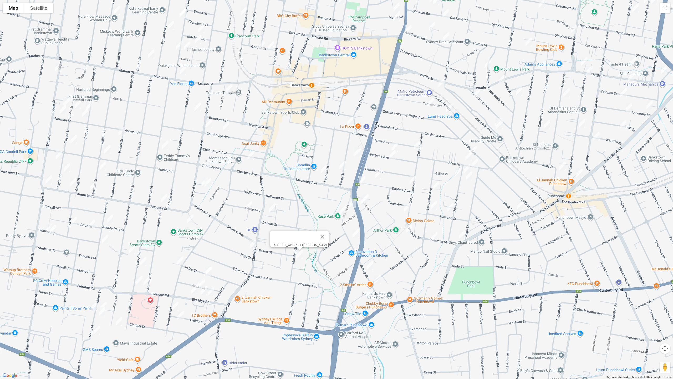
drag, startPoint x: 129, startPoint y: 258, endPoint x: 227, endPoint y: 267, distance: 98.5
click at [280, 286] on div "[STREET_ADDRESS][PERSON_NAME]" at bounding box center [336, 189] width 673 height 379
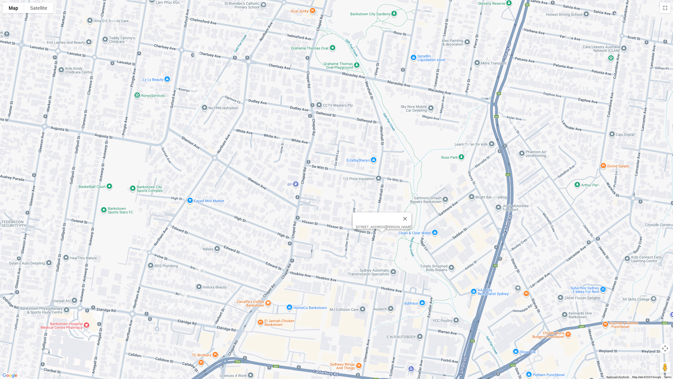
click at [206, 269] on img "30 Irvine Street, BANKSTOWN NSW 2200" at bounding box center [201, 268] width 11 height 13
click at [196, 272] on img "32 Irvine Street, BANKSTOWN NSW 2200" at bounding box center [198, 270] width 11 height 13
drag, startPoint x: 179, startPoint y: 291, endPoint x: 182, endPoint y: 291, distance: 2.9
click at [179, 291] on img "15 Arthur Street, BANKSTOWN NSW 2200" at bounding box center [182, 294] width 11 height 13
click at [178, 293] on img "15 Arthur Street, BANKSTOWN NSW 2200" at bounding box center [182, 294] width 11 height 13
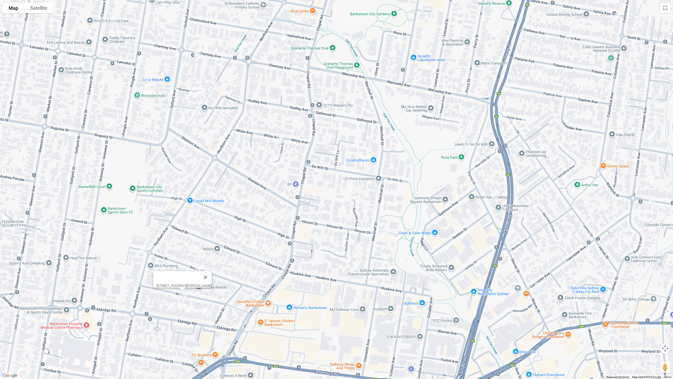
click at [191, 298] on img "13 Arthur Street, BANKSTOWN NSW 2200" at bounding box center [187, 295] width 11 height 13
click at [170, 309] on img "33 Eldridge Road, BANKSTOWN NSW 2200" at bounding box center [171, 306] width 11 height 13
click at [189, 313] on img "21 Eldridge Road, BANKSTOWN NSW 2200" at bounding box center [190, 308] width 11 height 13
click at [205, 314] on img "13 Eldridge Road, BANKSTOWN NSW 2200" at bounding box center [205, 311] width 11 height 13
click at [288, 216] on img "102 Chapel Road, BANKSTOWN NSW 2200" at bounding box center [289, 215] width 11 height 13
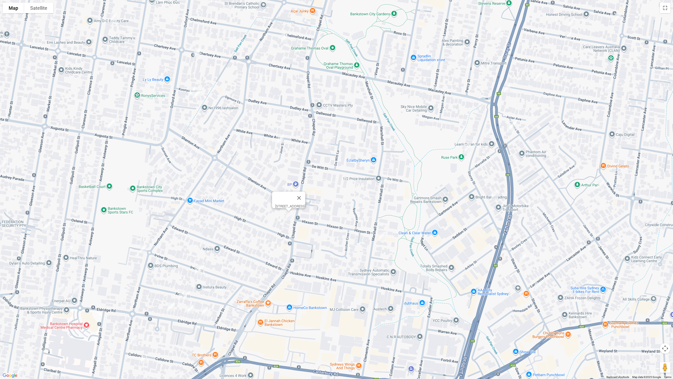
click at [133, 319] on img "35 Calidore Street, BANKSTOWN NSW 2200" at bounding box center [133, 339] width 11 height 13
click at [144, 319] on img "20 Calidore Street, BANKSTOWN NSW 2200" at bounding box center [144, 358] width 11 height 13
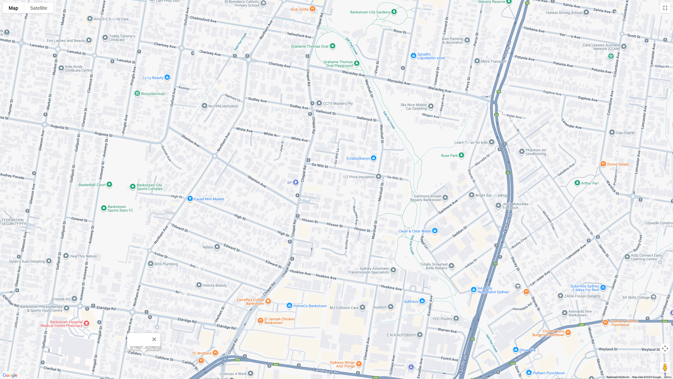
click at [143, 248] on img "197 Northam Avenue, BANKSTOWN NSW 2200" at bounding box center [143, 246] width 11 height 13
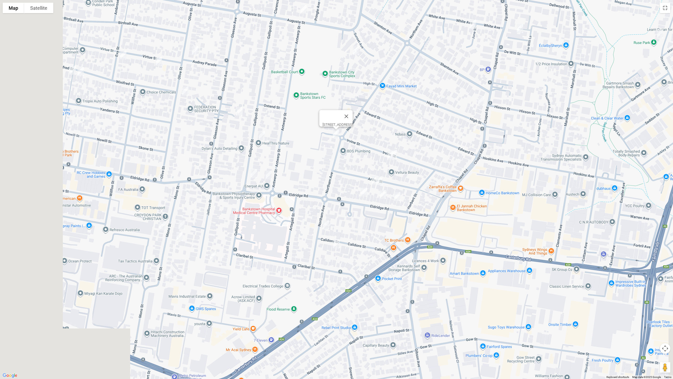
drag, startPoint x: 122, startPoint y: 279, endPoint x: 316, endPoint y: 166, distance: 224.0
click at [316, 166] on div "[STREET_ADDRESS]" at bounding box center [336, 189] width 673 height 379
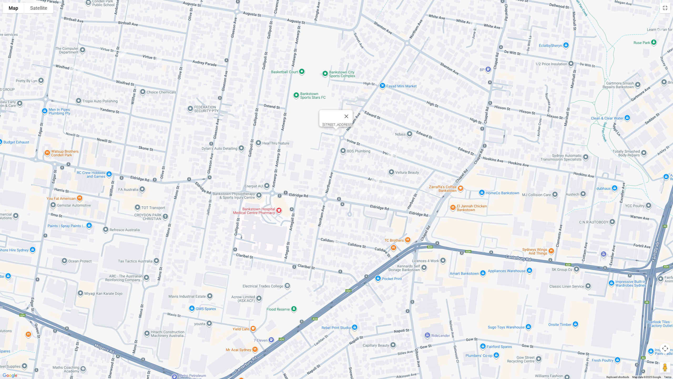
click at [163, 229] on img "17A Mons Street, CONDELL PARK NSW 2200" at bounding box center [162, 225] width 11 height 13
click at [184, 223] on img "18A Mons Street, CONDELL PARK NSW 2200" at bounding box center [181, 224] width 11 height 13
click at [178, 236] on img "24 Mons Street, CONDELL PARK NSW 2200" at bounding box center [179, 236] width 11 height 13
click at [215, 255] on img "30 Jellicoe Street, CONDELL PARK NSW 2200" at bounding box center [213, 255] width 11 height 13
click at [168, 272] on img "1/38 Mons Street, CONDELL PARK NSW 2200" at bounding box center [169, 272] width 11 height 13
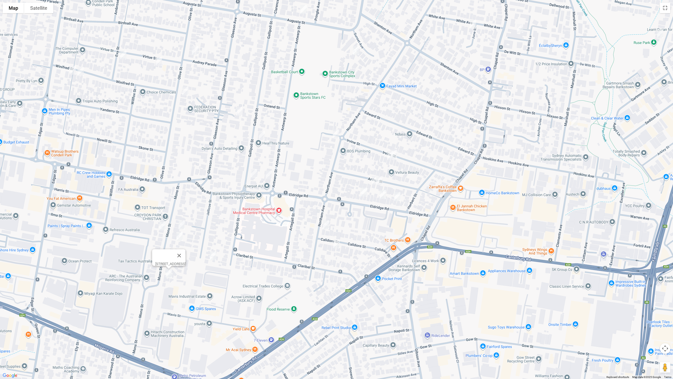
click at [240, 111] on img "36A Gleeson Avenue, CONDELL PARK NSW 2200" at bounding box center [239, 111] width 11 height 13
click at [262, 137] on img "58 Gallipoli Street, CONDELL PARK NSW 2200" at bounding box center [262, 135] width 11 height 13
click at [250, 174] on img "72 Gallipoli Street, CONDELL PARK NSW 2200" at bounding box center [254, 173] width 11 height 13
click at [271, 177] on img "76 Antwerp Street, BANKSTOWN NSW 2200" at bounding box center [269, 174] width 11 height 13
click at [269, 175] on img "76 Antwerp Street, BANKSTOWN NSW 2200" at bounding box center [269, 174] width 11 height 13
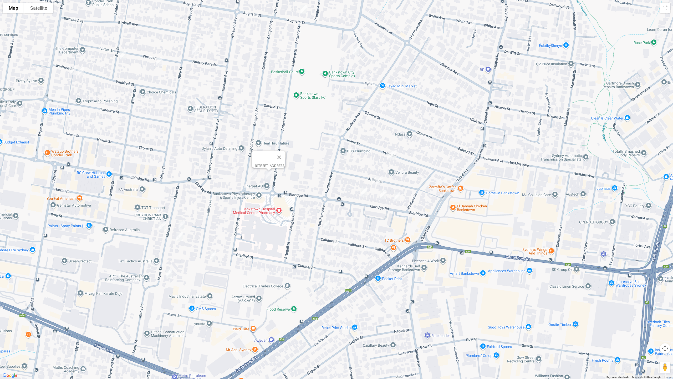
click at [358, 50] on img "6 Tumut Close, BANKSTOWN NSW 2200" at bounding box center [356, 50] width 11 height 13
drag, startPoint x: 195, startPoint y: 51, endPoint x: 159, endPoint y: 56, distance: 36.7
click at [195, 51] on img "24 Olive Street, CONDELL PARK NSW 2200" at bounding box center [195, 50] width 11 height 13
click at [123, 55] on img "29 Virtue Street, CONDELL PARK NSW 2200" at bounding box center [123, 54] width 11 height 13
click at [72, 70] on img "55 Winifred Street, CONDELL PARK NSW 2200" at bounding box center [73, 70] width 11 height 13
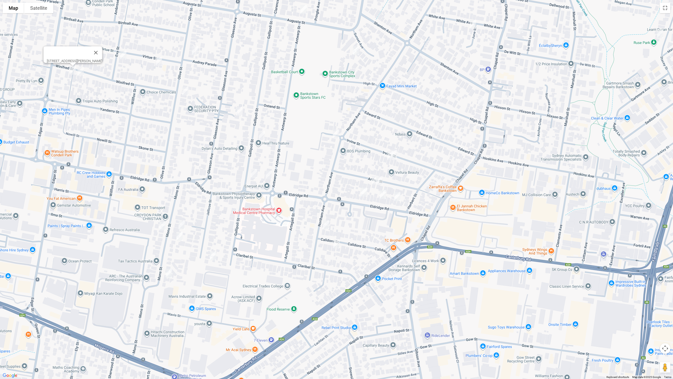
click at [82, 71] on img "51 Winifred Street, CONDELL PARK NSW 2200" at bounding box center [80, 71] width 11 height 13
click at [158, 62] on img "11 Virtue Street, CONDELL PARK NSW 2200" at bounding box center [159, 61] width 11 height 13
click at [186, 91] on img "42 Olive Street, CONDELL PARK NSW 2200" at bounding box center [185, 90] width 11 height 13
click at [306, 12] on img "21 Augusta Street, BANKSTOWN NSW 2200" at bounding box center [304, 9] width 11 height 13
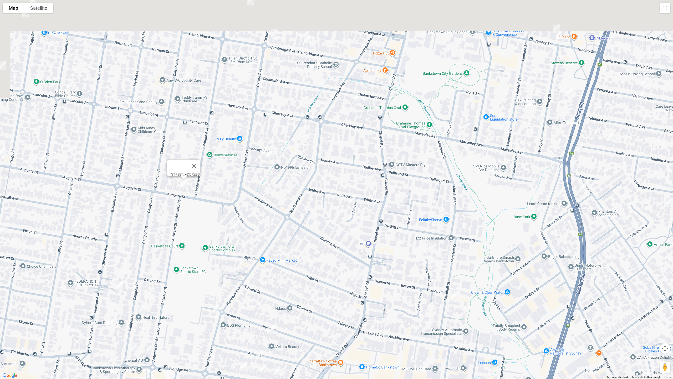
drag, startPoint x: 299, startPoint y: 147, endPoint x: 236, endPoint y: 209, distance: 88.9
click at [234, 209] on div "[STREET_ADDRESS]" at bounding box center [336, 189] width 673 height 379
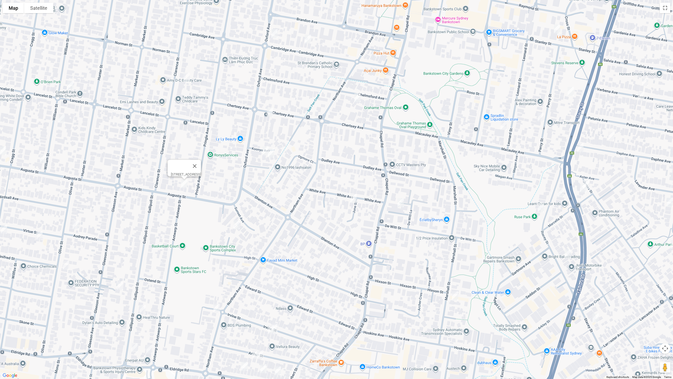
click at [400, 204] on img "145 Chapel Road, BANKSTOWN NSW 2200" at bounding box center [401, 202] width 11 height 13
click at [353, 201] on img "8 White Avenue, BANKSTOWN NSW 2200" at bounding box center [354, 198] width 11 height 13
click at [271, 112] on img "2/52 Chertsey Avenue, BANKSTOWN NSW 2200" at bounding box center [270, 112] width 11 height 13
click at [262, 152] on img "9 Koonya Avenue, BANKSTOWN NSW 2200" at bounding box center [265, 150] width 11 height 13
click at [272, 155] on img "8 Koonya Avenue, BANKSTOWN NSW 2200" at bounding box center [271, 152] width 11 height 13
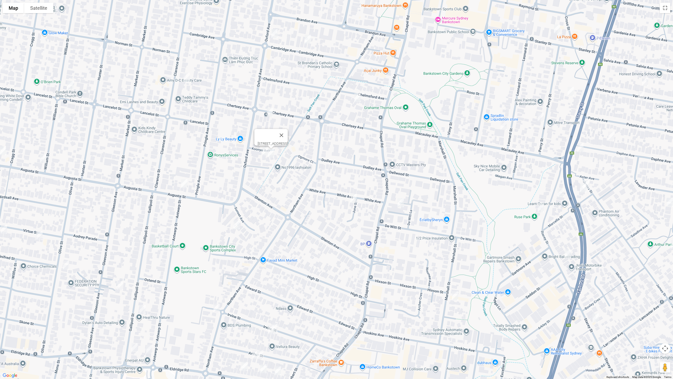
click at [359, 98] on img "8 Chelmsford Avenue, BANKSTOWN NSW 2200" at bounding box center [357, 97] width 11 height 13
click at [277, 32] on img "57 Cambridge Avenue, BANKSTOWN NSW 2200" at bounding box center [274, 33] width 11 height 13
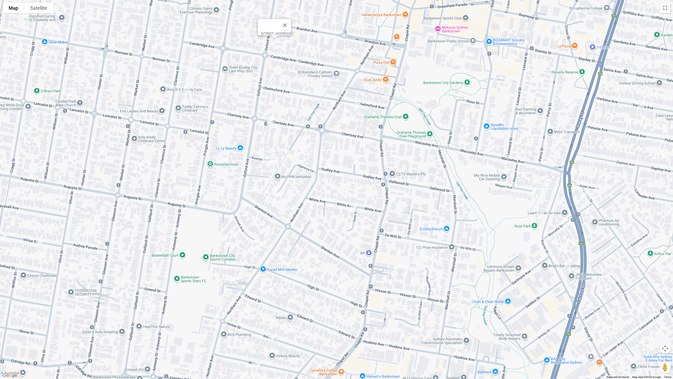
click at [311, 49] on img "39 Cambridge Avenue, BANKSTOWN NSW 2200" at bounding box center [308, 48] width 11 height 13
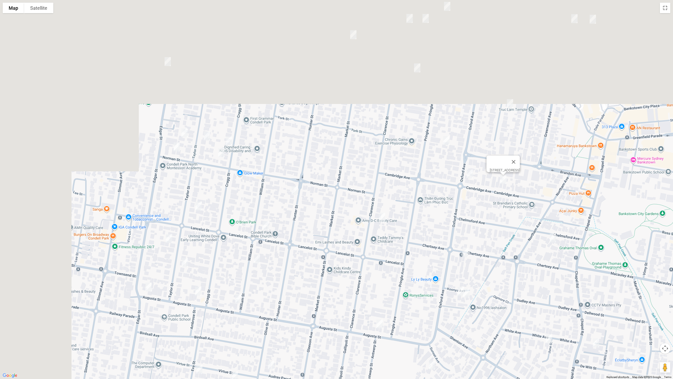
drag, startPoint x: 265, startPoint y: 72, endPoint x: 435, endPoint y: 207, distance: 216.8
click at [465, 204] on div "[STREET_ADDRESS]" at bounding box center [336, 189] width 673 height 379
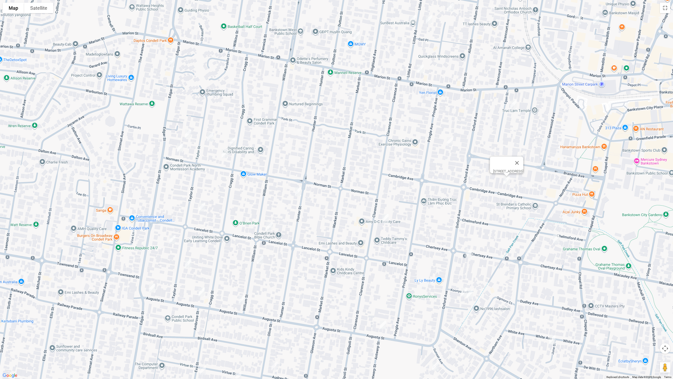
click at [172, 241] on img "1/95 Taylor Street, CONDELL PARK NSW 2200" at bounding box center [172, 239] width 11 height 13
drag, startPoint x: 187, startPoint y: 262, endPoint x: 193, endPoint y: 277, distance: 15.6
click at [187, 263] on img "108B Taylor Street, CONDELL PARK NSW 2200" at bounding box center [188, 263] width 11 height 13
click at [202, 293] on img "43 Augusta Street, CONDELL PARK NSW 2200" at bounding box center [201, 291] width 11 height 13
click at [153, 289] on img "217 Edgar Street, CONDELL PARK NSW 2200" at bounding box center [152, 287] width 11 height 13
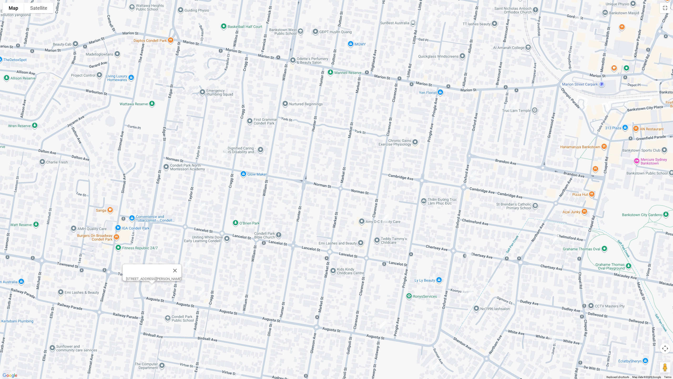
click at [261, 261] on img "3/23 William Street, CONDELL PARK NSW 2200" at bounding box center [260, 259] width 11 height 13
click at [243, 298] on img "4 William Street, CONDELL PARK NSW 2200" at bounding box center [242, 299] width 11 height 13
click at [271, 227] on img "35A Lancelot Street, CONDELL PARK NSW 2200" at bounding box center [269, 226] width 11 height 13
click at [202, 208] on img "2/78 Taylor Street, CONDELL PARK NSW 2200" at bounding box center [202, 206] width 11 height 13
click at [190, 134] on img "3/43 Taylor Street, CONDELL PARK NSW 2200" at bounding box center [188, 133] width 11 height 13
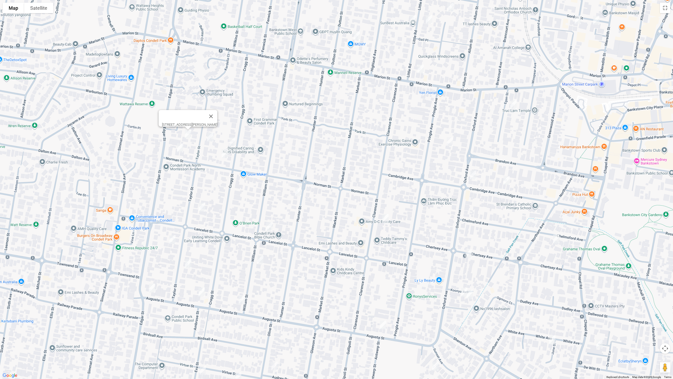
click at [177, 148] on img "40 Norman Street, CONDELL PARK NSW 2200" at bounding box center [180, 147] width 11 height 13
click at [235, 141] on img "39 Cragg Street, CONDELL PARK NSW 2200" at bounding box center [232, 141] width 11 height 13
click at [211, 139] on img "3/50 Taylor Street, CONDELL PARK NSW 2200" at bounding box center [210, 136] width 11 height 13
click at [224, 153] on img "28 Norman Street, CONDELL PARK NSW 2200" at bounding box center [225, 153] width 11 height 13
click at [300, 193] on img "1/59 Hunter Street, CONDELL PARK NSW 2200" at bounding box center [298, 191] width 11 height 13
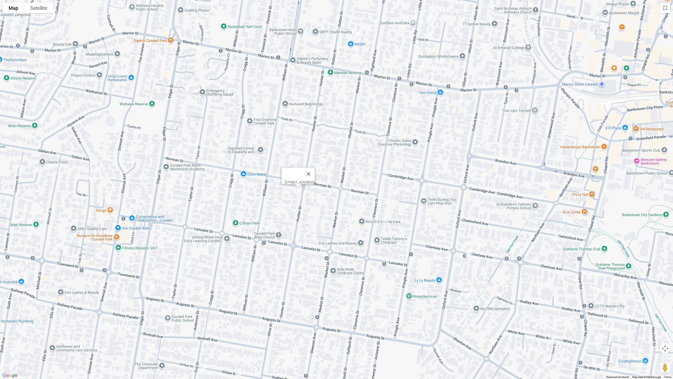
click at [387, 218] on img "72 Clarence Street, CONDELL PARK NSW 2200" at bounding box center [385, 218] width 11 height 13
click at [452, 141] on img "24A Pringle Avenue, BANKSTOWN NSW 2200" at bounding box center [450, 141] width 11 height 13
click at [512, 106] on img "17 Egan Street, BANKSTOWN NSW 2200" at bounding box center [513, 104] width 11 height 13
drag, startPoint x: 421, startPoint y: 70, endPoint x: 409, endPoint y: 81, distance: 16.9
click at [421, 70] on img "125 Marion Street, BANKSTOWN NSW 2200" at bounding box center [421, 68] width 11 height 13
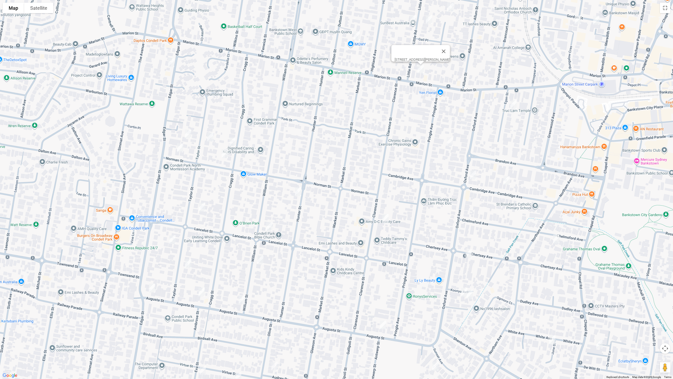
click at [175, 64] on img "142 Edgar Street, CONDELL PARK NSW 2200" at bounding box center [171, 62] width 11 height 13
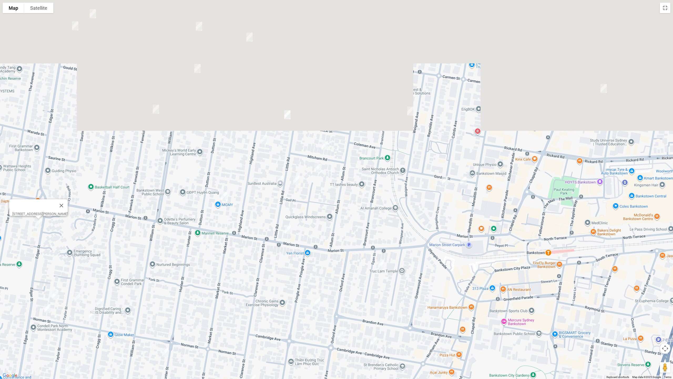
drag, startPoint x: 402, startPoint y: 114, endPoint x: 269, endPoint y: 275, distance: 209.2
click at [269, 275] on div "[STREET_ADDRESS][PERSON_NAME]" at bounding box center [336, 189] width 673 height 379
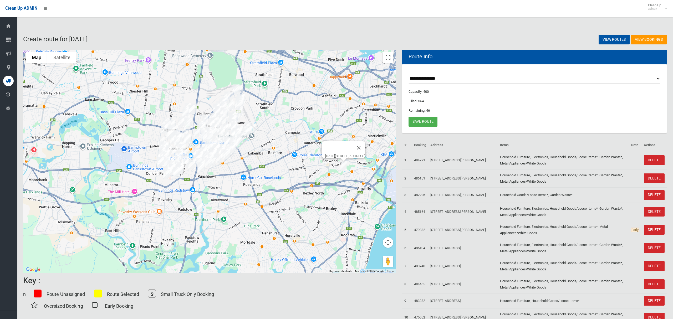
select select "*****"
click at [365, 145] on button "Close" at bounding box center [359, 148] width 13 height 13
click at [328, 153] on img "74 Grove Street, EARLWOOD NSW 2206" at bounding box center [328, 152] width 11 height 13
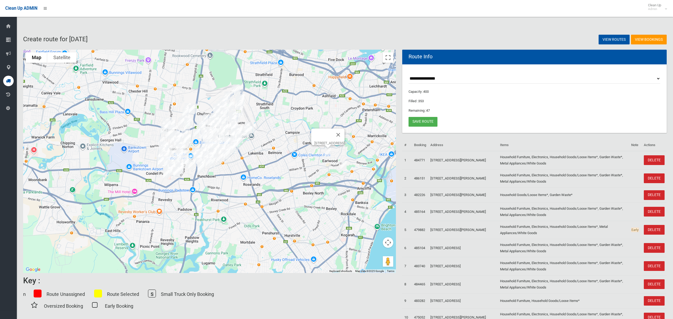
click at [343, 168] on img "7 March Place, EARLWOOD NSW 2206" at bounding box center [344, 165] width 11 height 13
click at [118, 88] on img "6 Killanoola Street, VILLAWOOD NSW 2163" at bounding box center [119, 89] width 11 height 13
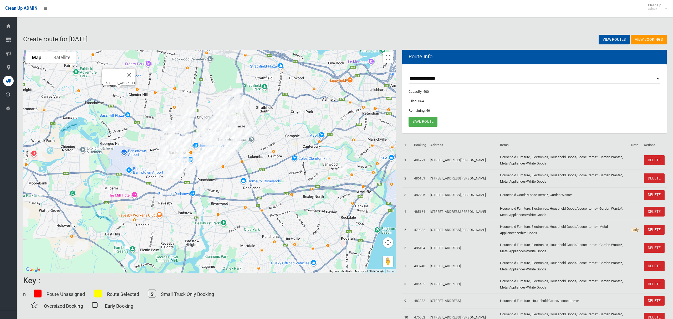
click at [329, 156] on img "74 Grove Street, EARLWOOD NSW 2206" at bounding box center [328, 155] width 11 height 13
click at [329, 155] on img "74 Grove Street, EARLWOOD NSW 2206" at bounding box center [328, 155] width 11 height 13
